Goal: Navigation & Orientation: Find specific page/section

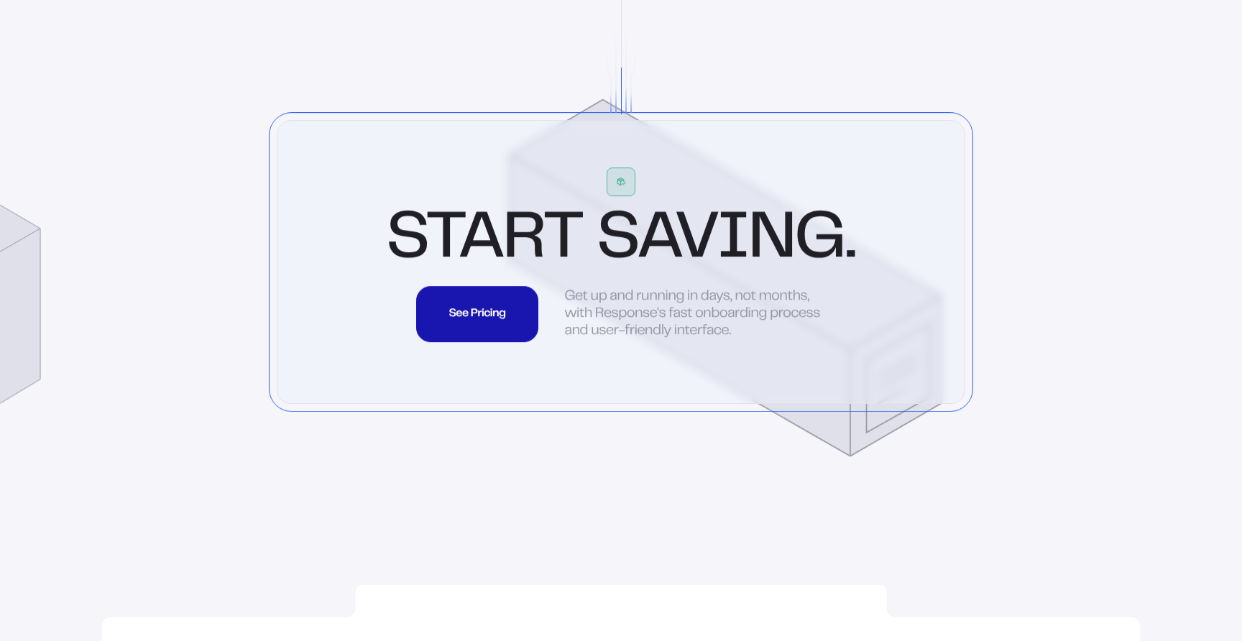
scroll to position [6973, 0]
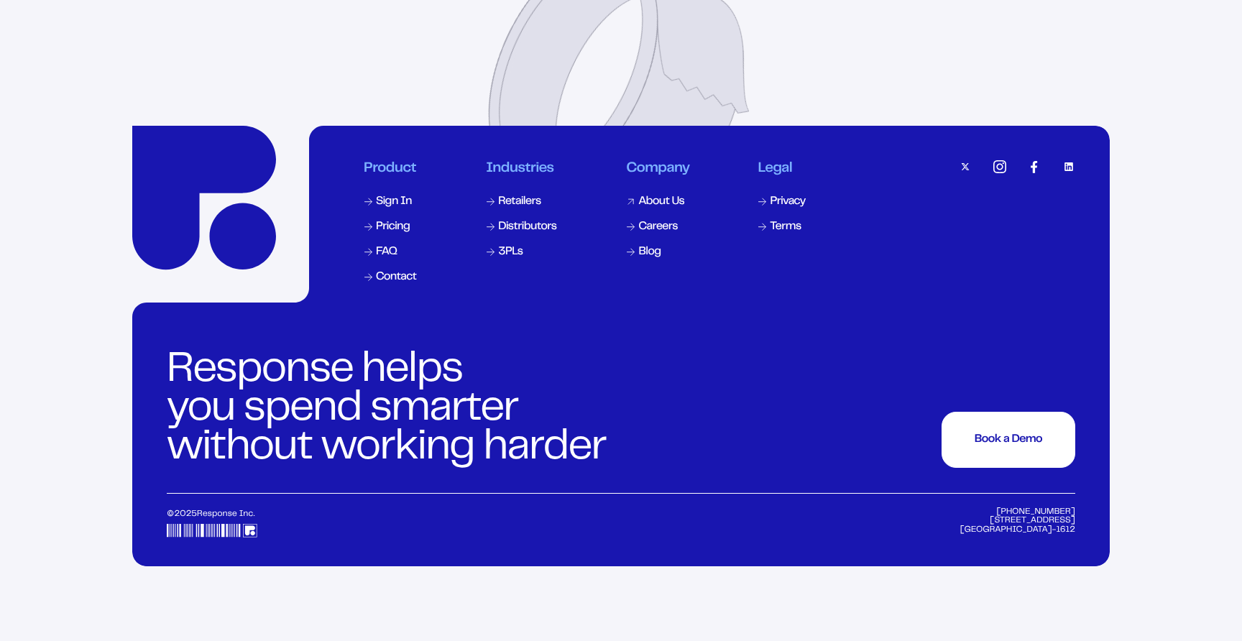
click at [658, 208] on div "About Us" at bounding box center [661, 201] width 46 height 11
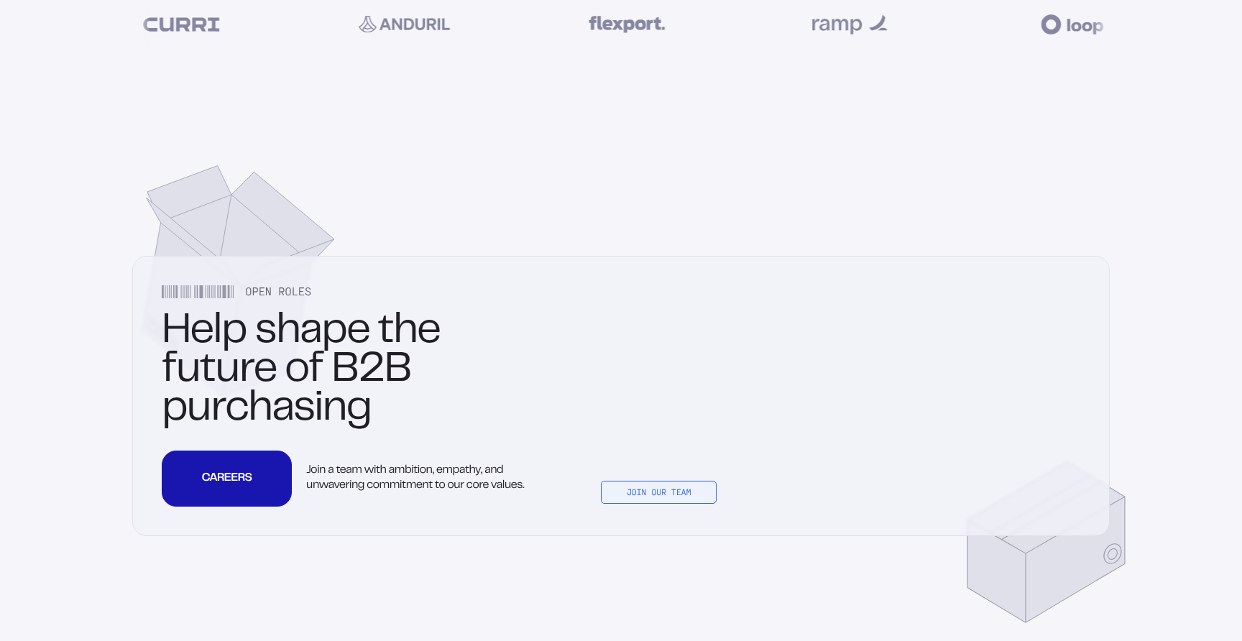
scroll to position [4190, 0]
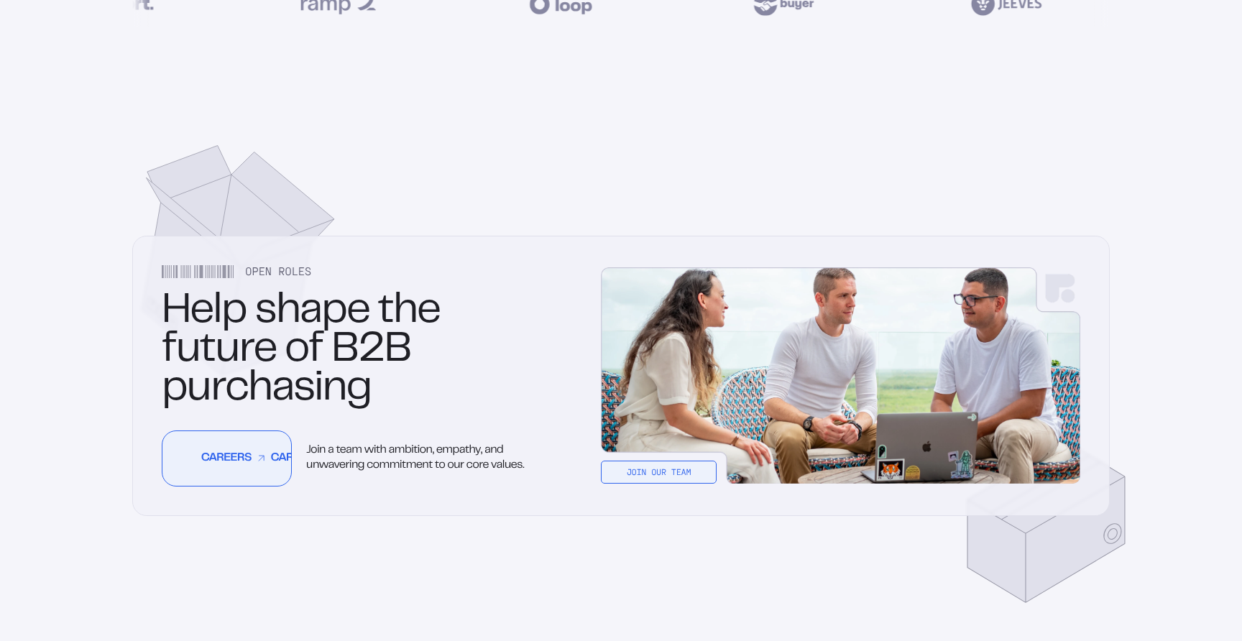
click at [299, 455] on div "CAREERS" at bounding box center [334, 458] width 70 height 11
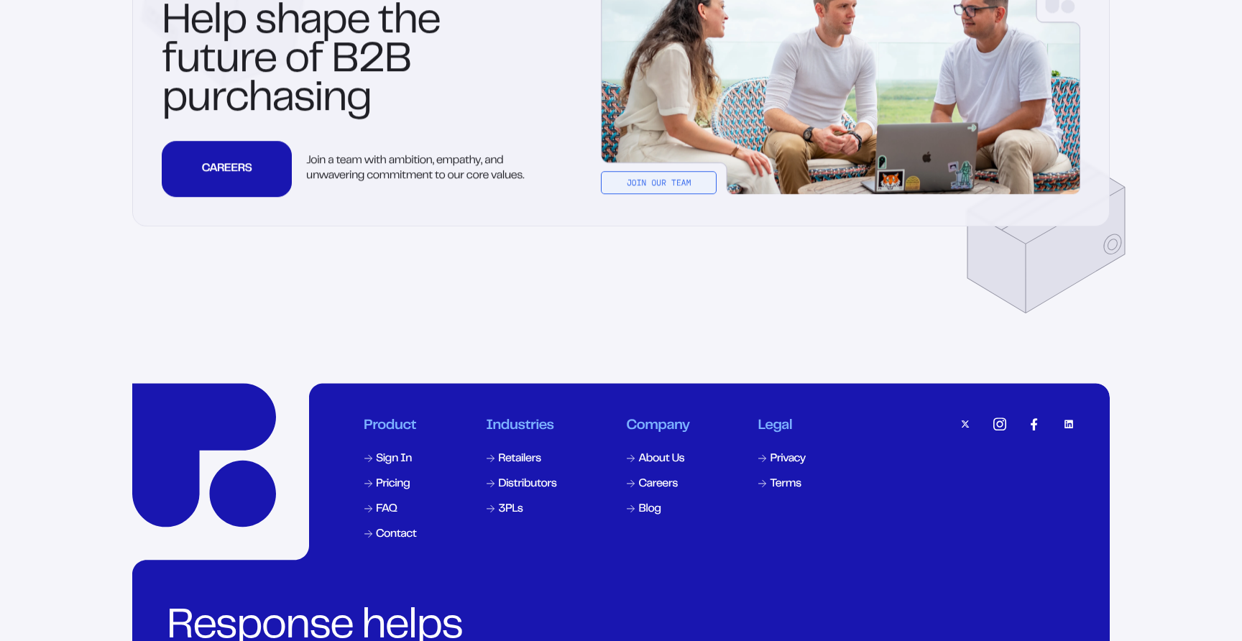
scroll to position [4461, 0]
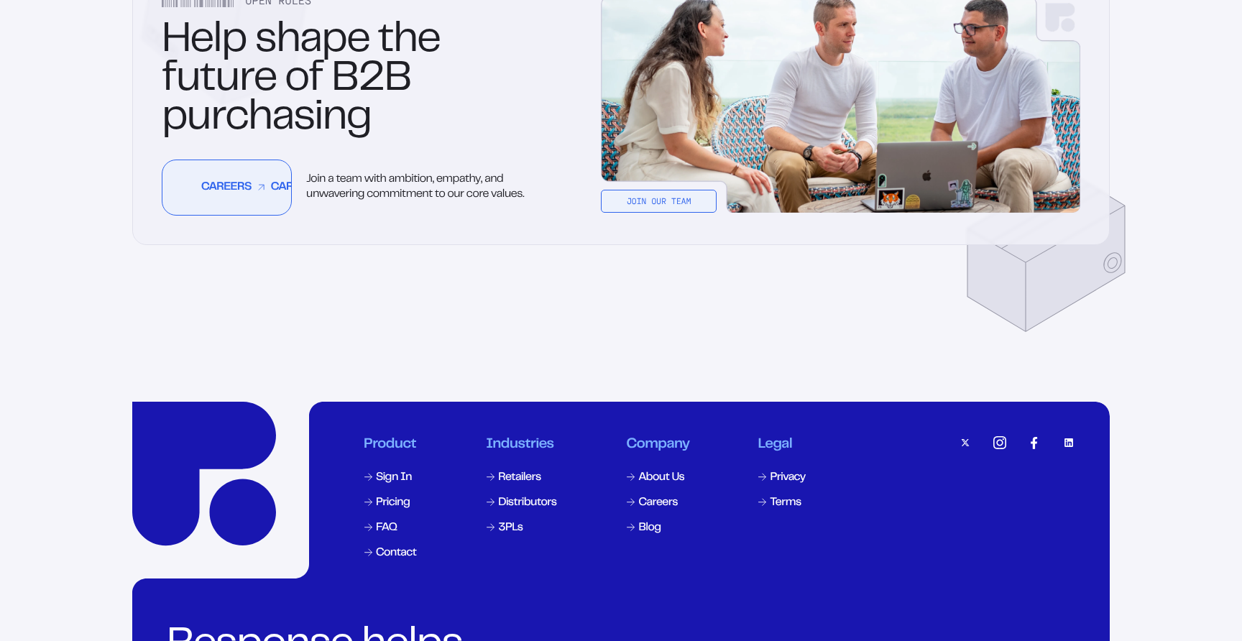
click at [227, 192] on div "CAREERS" at bounding box center [262, 187] width 70 height 11
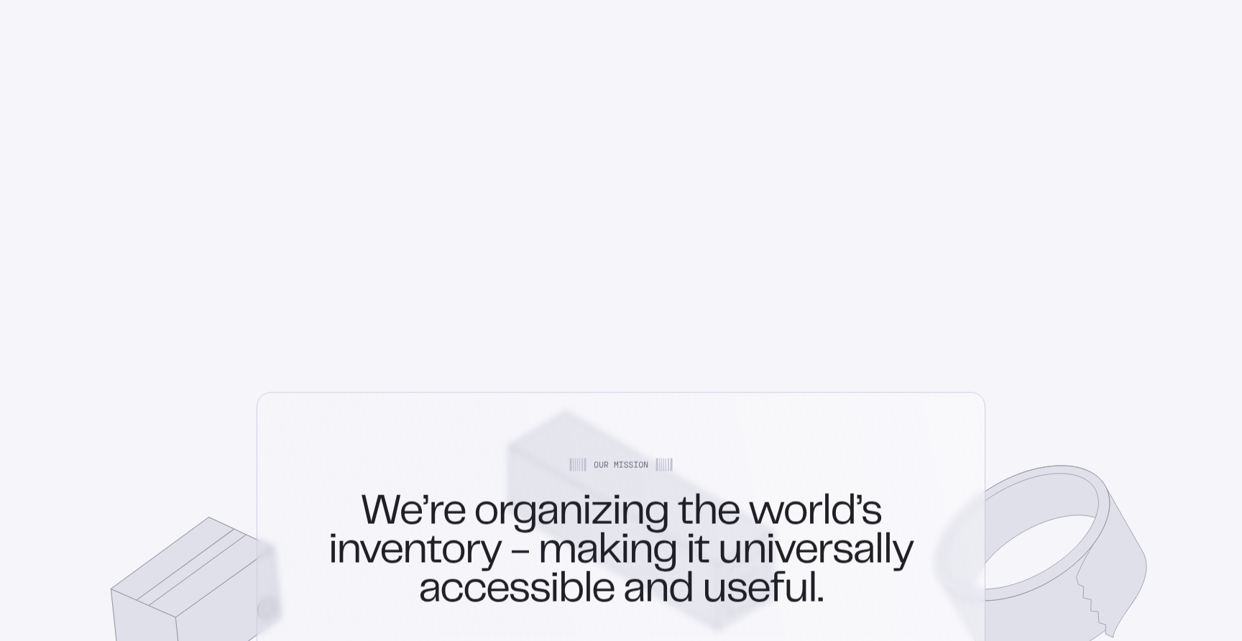
scroll to position [0, 0]
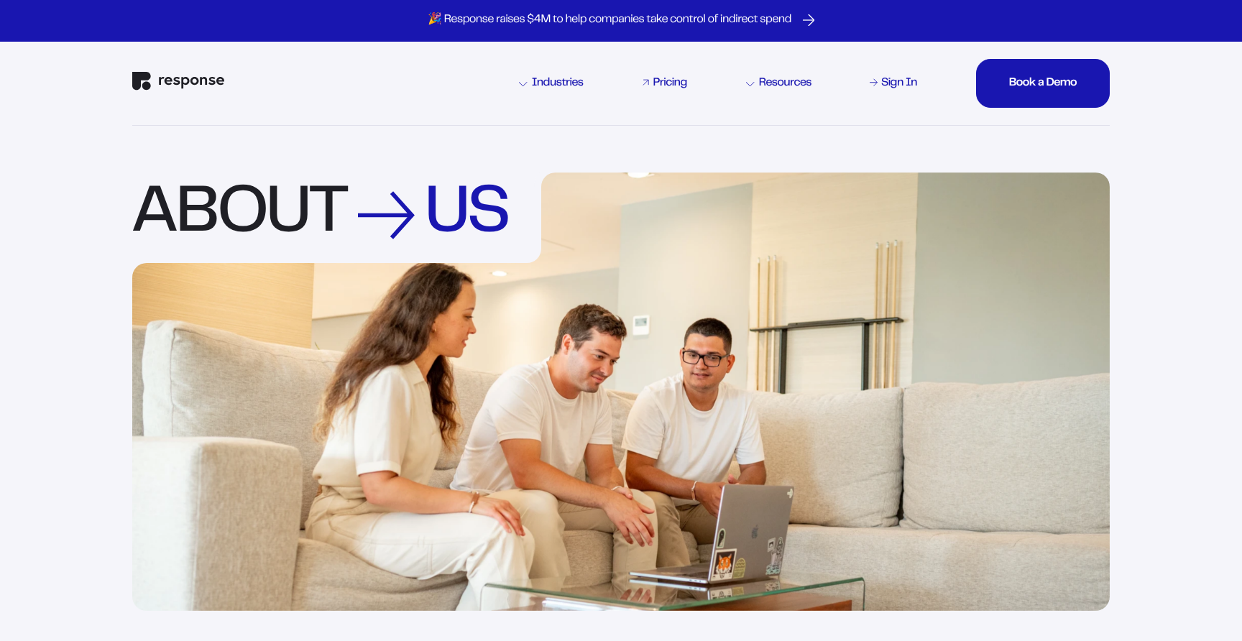
click at [650, 80] on link "Pricing" at bounding box center [665, 83] width 50 height 17
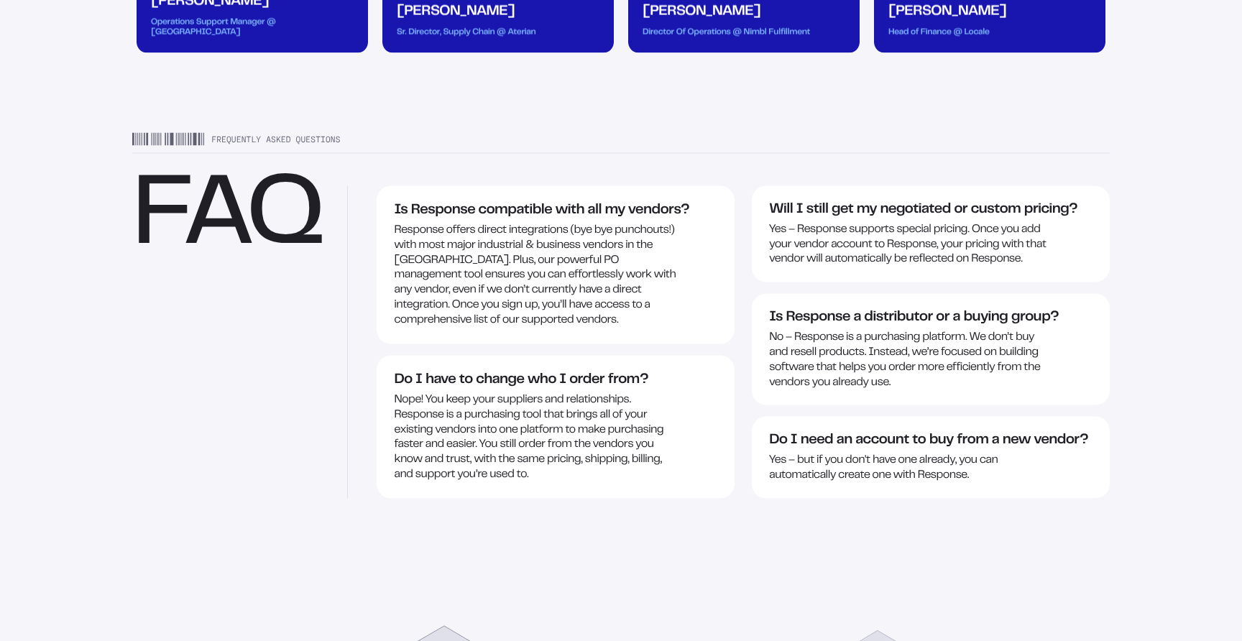
scroll to position [2542, 0]
